Goal: Book appointment/travel/reservation

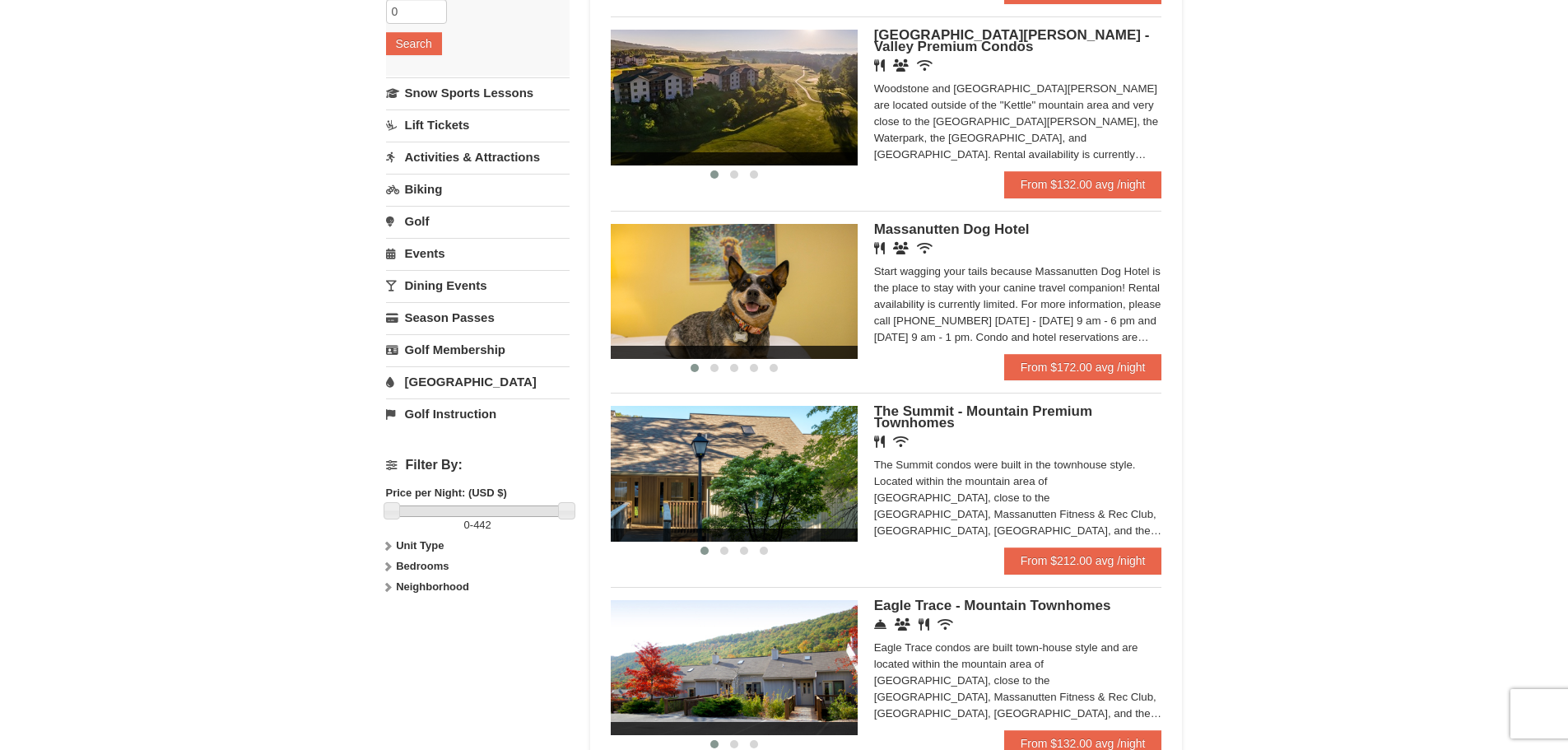
scroll to position [329, 0]
click at [1090, 369] on link "From $172.00 avg /night" at bounding box center [1083, 368] width 158 height 26
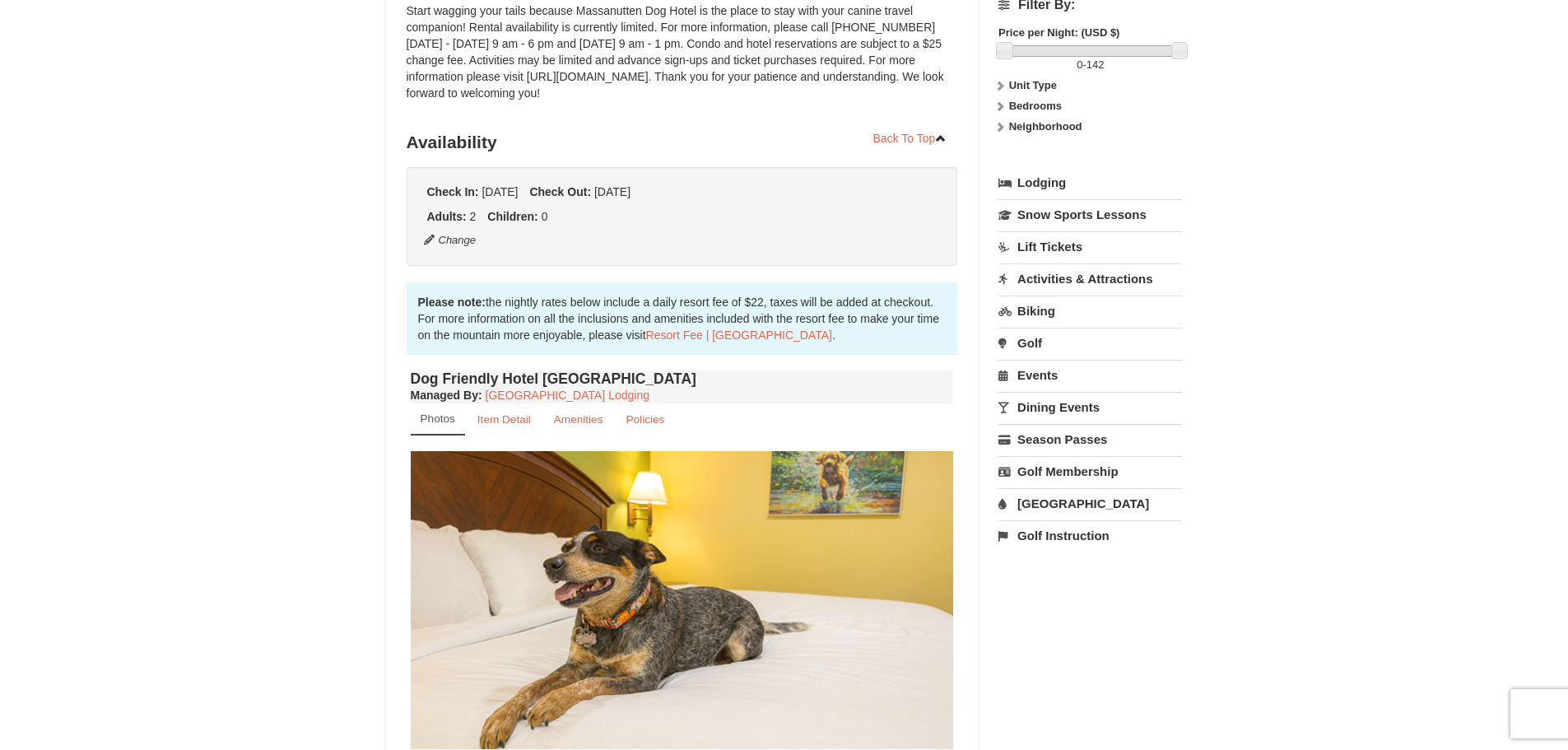
scroll to position [247, 0]
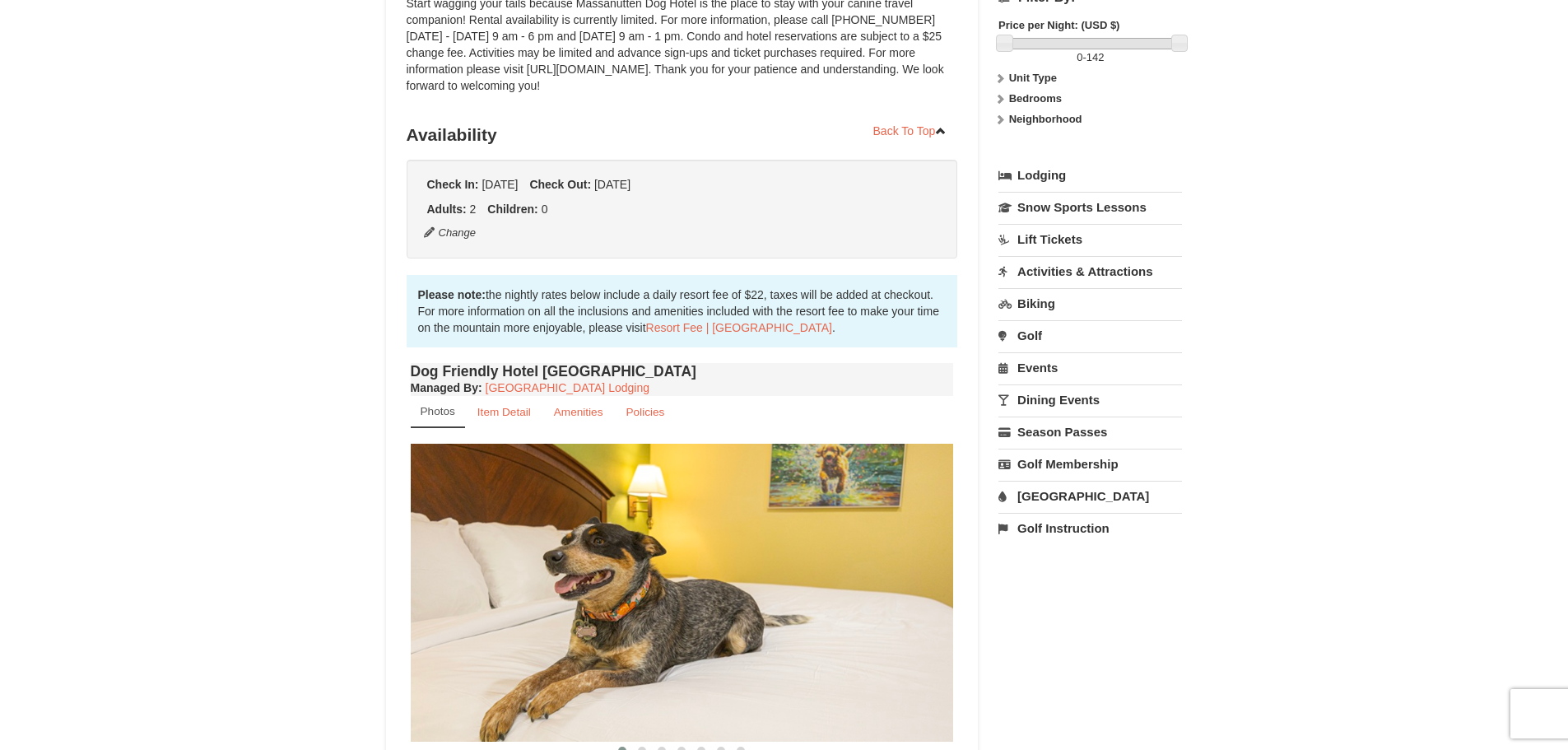
click at [1038, 271] on link "Activities & Attractions" at bounding box center [1090, 271] width 183 height 31
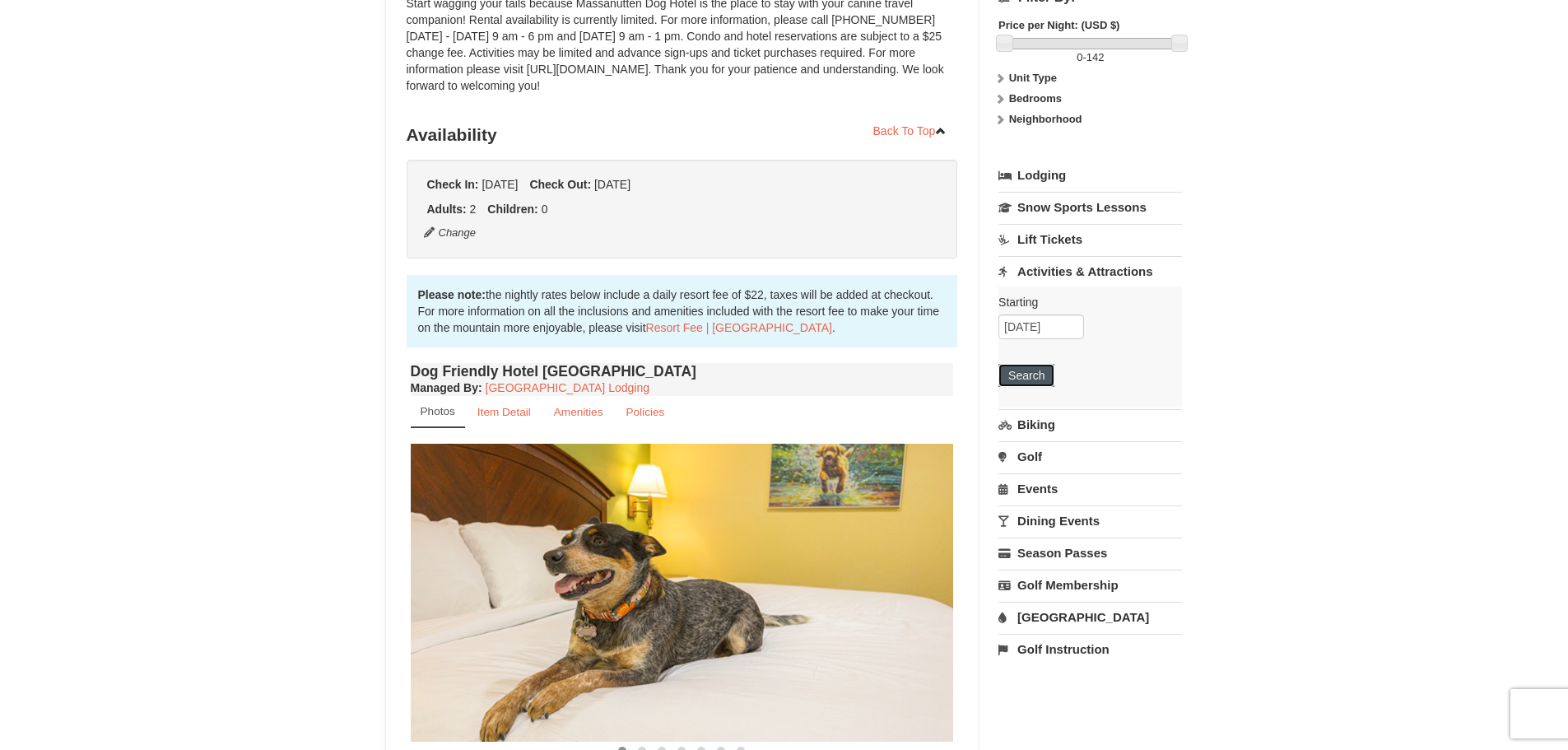
click at [1038, 370] on button "Search" at bounding box center [1027, 375] width 56 height 23
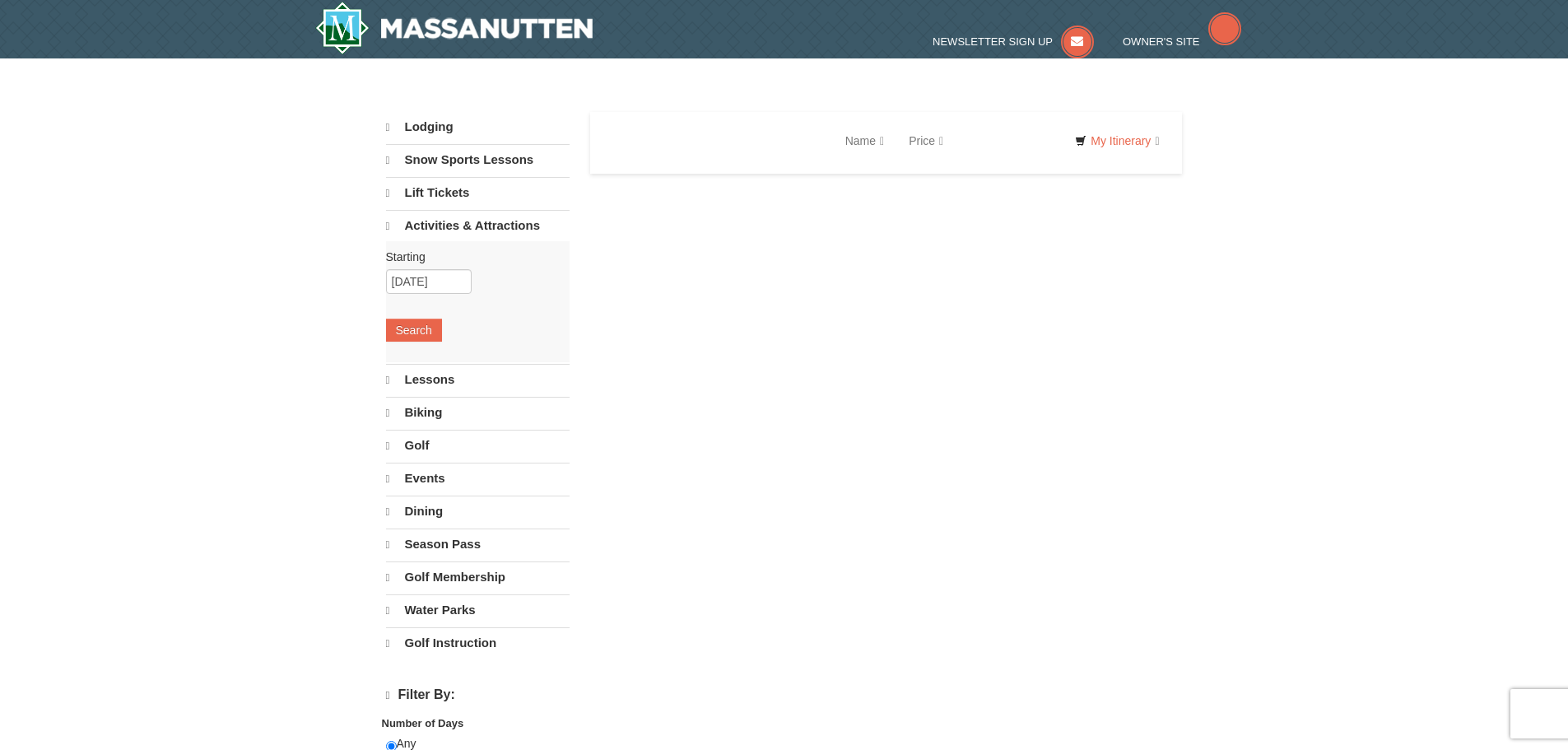
select select "9"
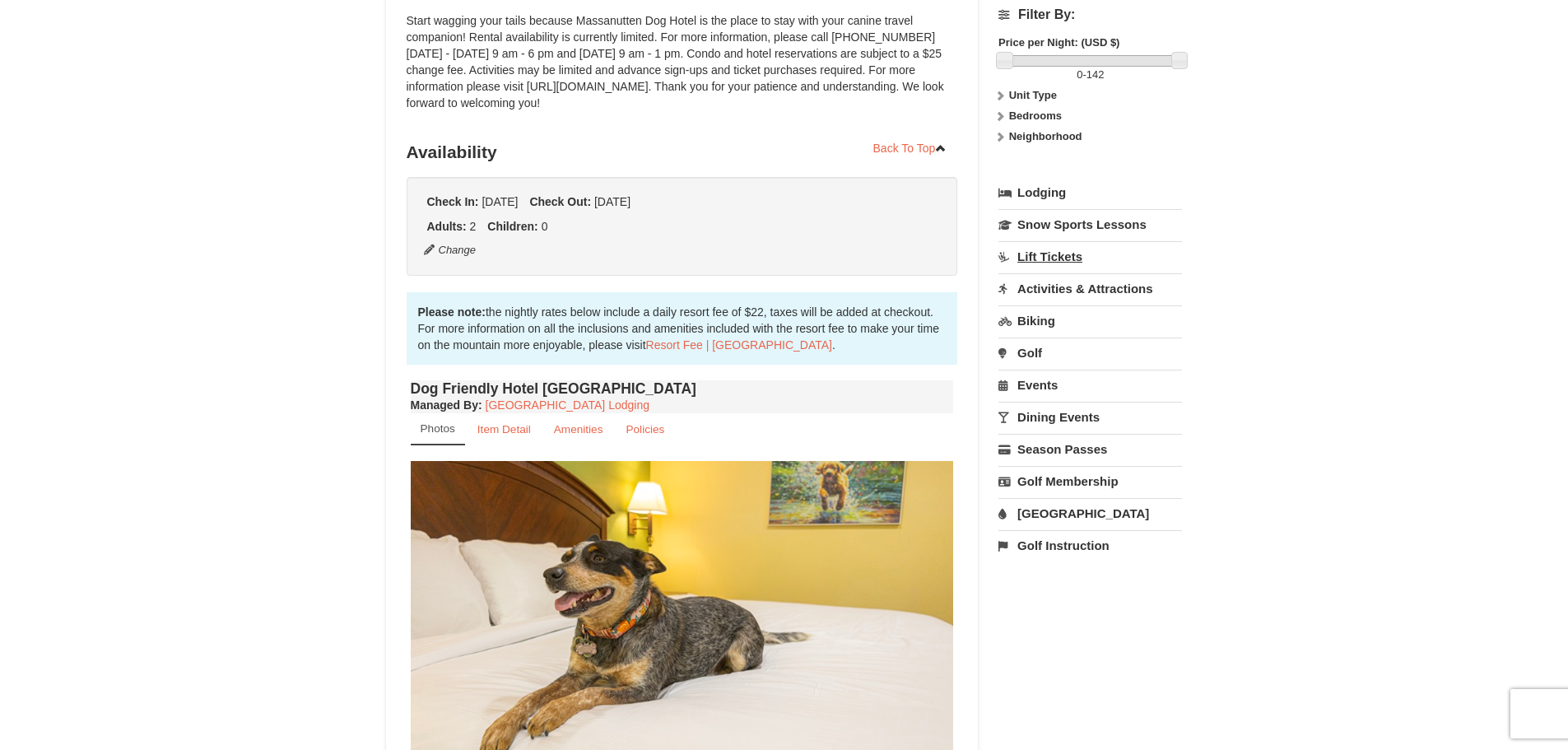
scroll to position [247, 0]
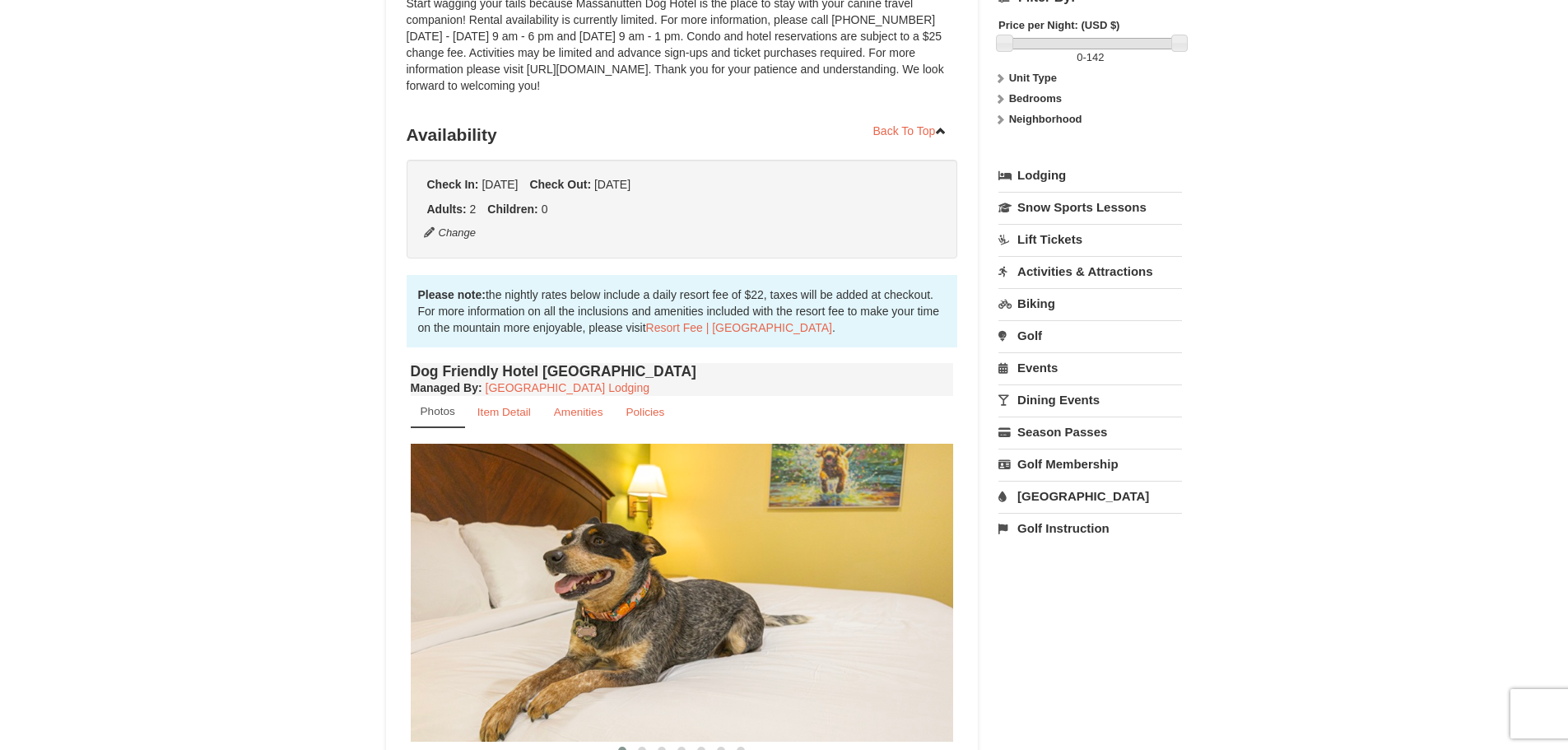
click at [1048, 396] on link "Dining Events" at bounding box center [1090, 400] width 183 height 31
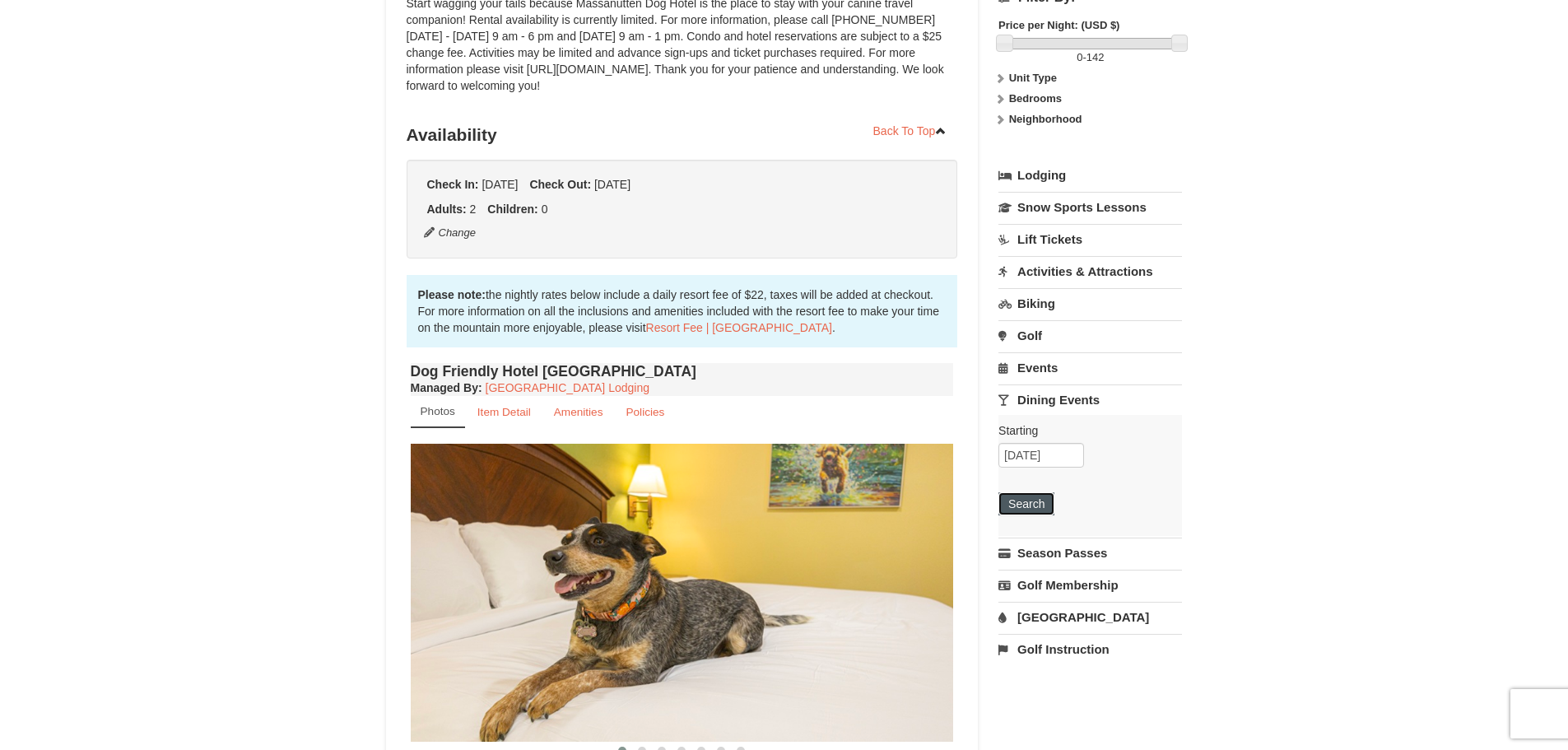
click at [1030, 509] on button "Search" at bounding box center [1027, 503] width 56 height 23
